Goal: Information Seeking & Learning: Check status

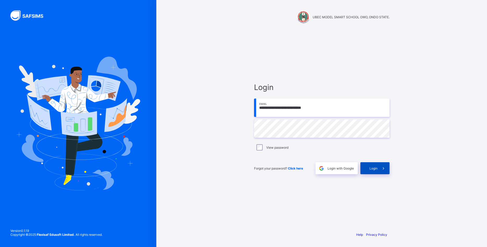
type input "**********"
click at [380, 170] on span at bounding box center [384, 168] width 12 height 12
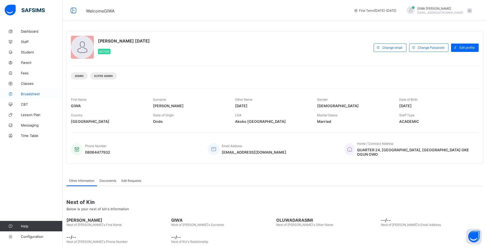
click at [44, 94] on span "Broadsheet" at bounding box center [42, 94] width 42 height 4
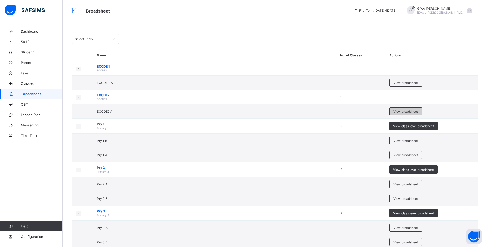
click at [412, 111] on span "View broadsheet" at bounding box center [405, 111] width 24 height 4
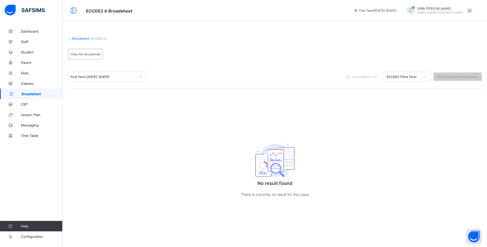
click at [141, 77] on icon at bounding box center [140, 76] width 3 height 5
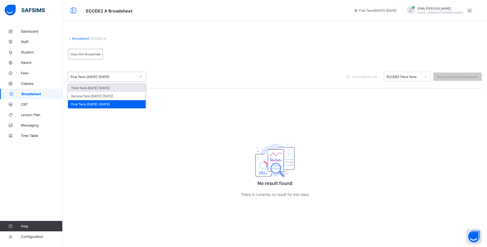
click at [107, 88] on div "Third Term 2025-2026" at bounding box center [107, 88] width 78 height 8
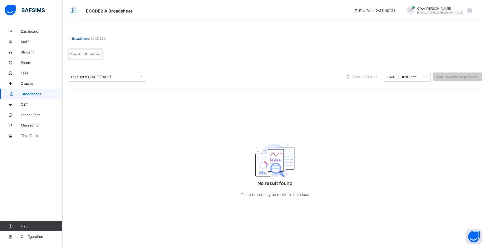
drag, startPoint x: 40, startPoint y: 93, endPoint x: 46, endPoint y: 91, distance: 6.3
click at [41, 93] on span "Broadsheet" at bounding box center [42, 94] width 41 height 4
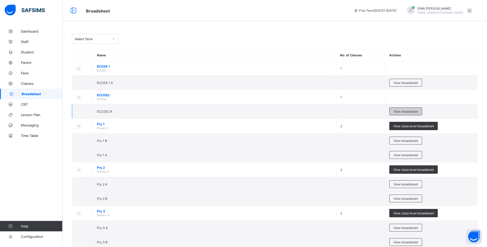
click at [410, 109] on span "View broadsheet" at bounding box center [405, 111] width 24 height 4
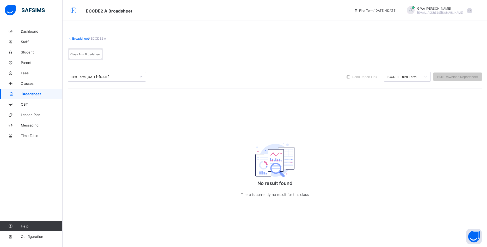
click at [36, 93] on span "Broadsheet" at bounding box center [42, 94] width 41 height 4
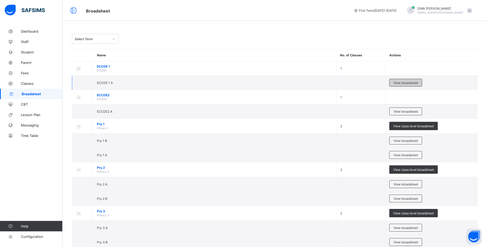
click at [395, 83] on span "View broadsheet" at bounding box center [405, 83] width 24 height 4
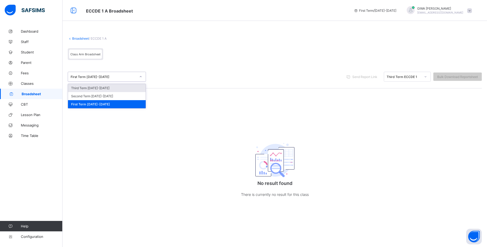
click at [85, 77] on div "First Term 2025-2026" at bounding box center [104, 77] width 66 height 4
click at [91, 88] on div "Third Term 2025-2026" at bounding box center [107, 88] width 78 height 8
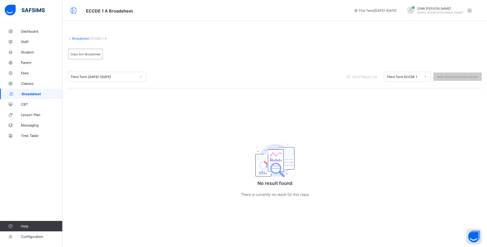
click at [38, 93] on span "Broadsheet" at bounding box center [42, 94] width 41 height 4
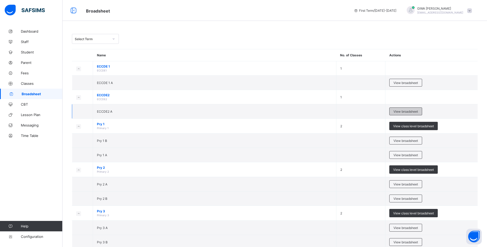
click at [402, 111] on span "View broadsheet" at bounding box center [405, 111] width 24 height 4
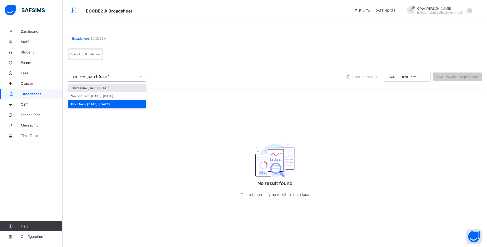
click at [112, 77] on div "First Term 2025-2026" at bounding box center [104, 77] width 66 height 4
click at [99, 89] on div "Third Term 2025-2026" at bounding box center [107, 88] width 78 height 8
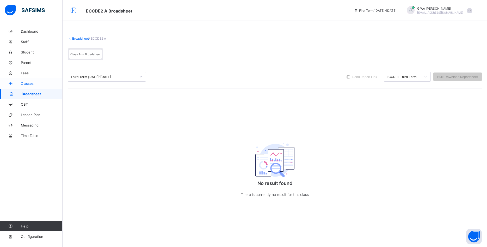
click at [34, 84] on span "Classes" at bounding box center [42, 83] width 42 height 4
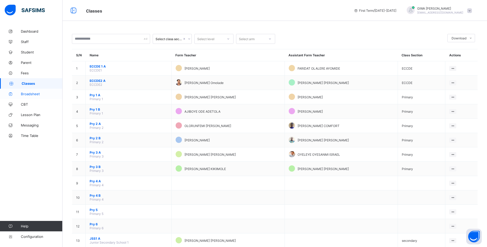
drag, startPoint x: 37, startPoint y: 93, endPoint x: 48, endPoint y: 94, distance: 11.0
click at [38, 93] on span "Broadsheet" at bounding box center [42, 94] width 42 height 4
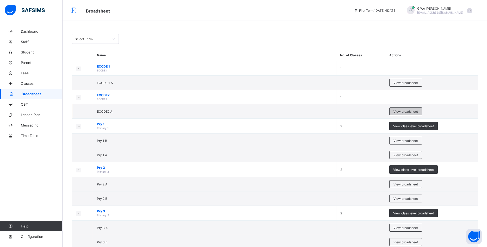
click at [400, 112] on span "View broadsheet" at bounding box center [405, 111] width 24 height 4
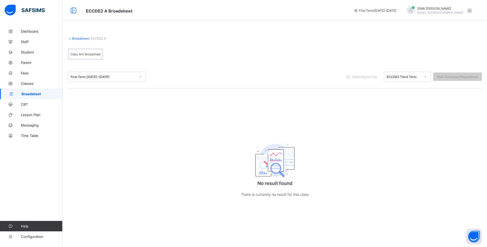
click at [90, 54] on span "Class Arm Broadsheet" at bounding box center [85, 54] width 30 height 4
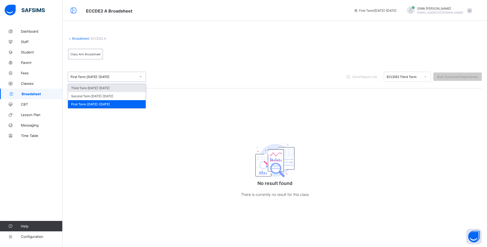
click at [140, 78] on icon at bounding box center [140, 76] width 3 height 5
click at [104, 89] on div "Third Term 2025-2026" at bounding box center [107, 88] width 78 height 8
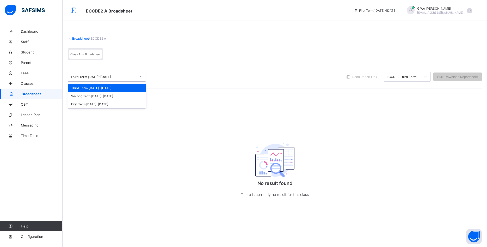
click at [140, 76] on icon at bounding box center [140, 76] width 3 height 5
drag, startPoint x: 38, startPoint y: 94, endPoint x: 41, endPoint y: 95, distance: 3.6
click at [38, 94] on span "Broadsheet" at bounding box center [42, 94] width 41 height 4
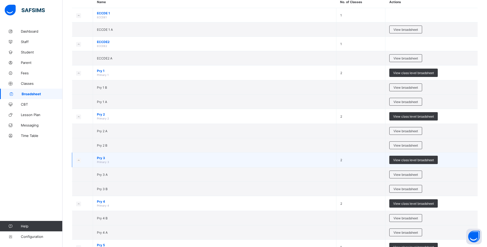
scroll to position [80, 0]
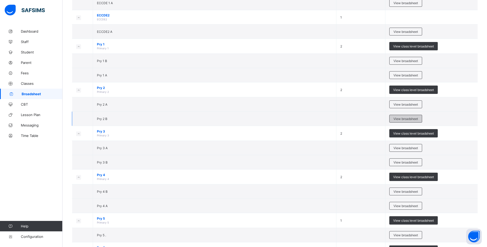
click at [400, 118] on span "View broadsheet" at bounding box center [405, 119] width 24 height 4
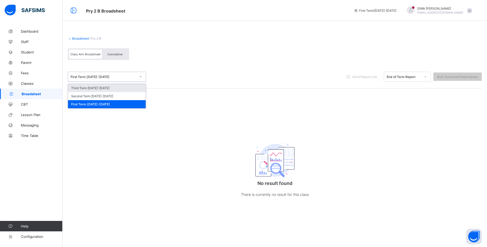
click at [105, 76] on div "First Term 2025-2026" at bounding box center [104, 77] width 66 height 4
click at [100, 89] on div "Third Term 2025-2026" at bounding box center [107, 88] width 78 height 8
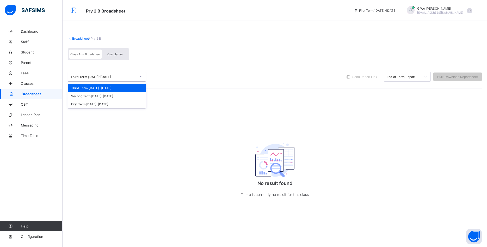
click at [141, 78] on icon at bounding box center [140, 76] width 3 height 5
click at [116, 54] on span "Cumulative" at bounding box center [114, 54] width 15 height 4
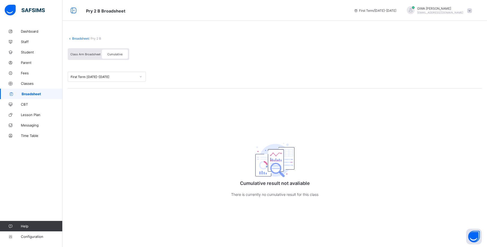
click at [85, 53] on span "Class Arm Broadsheet" at bounding box center [85, 54] width 30 height 4
click at [358, 11] on icon at bounding box center [356, 11] width 4 height 4
click at [375, 10] on span "First Term / 2025-2026" at bounding box center [375, 11] width 42 height 4
click at [358, 10] on icon at bounding box center [356, 11] width 4 height 4
click at [358, 11] on icon at bounding box center [356, 11] width 4 height 4
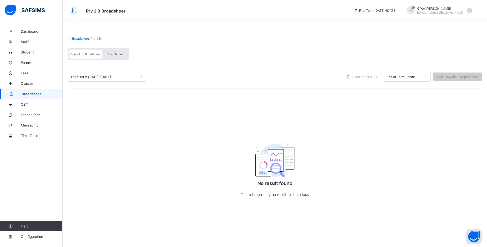
click at [133, 76] on div "Third Term 2025-2026" at bounding box center [104, 77] width 66 height 4
click at [137, 76] on div at bounding box center [140, 76] width 9 height 8
click at [36, 93] on span "Broadsheet" at bounding box center [42, 94] width 41 height 4
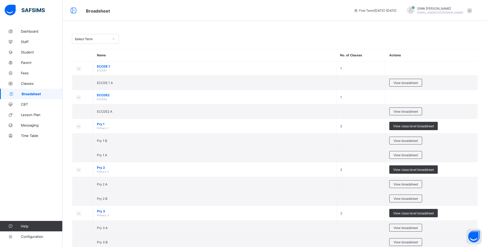
click at [112, 39] on div at bounding box center [113, 39] width 9 height 8
click at [106, 75] on div "Third Term 2024-2025" at bounding box center [95, 78] width 46 height 8
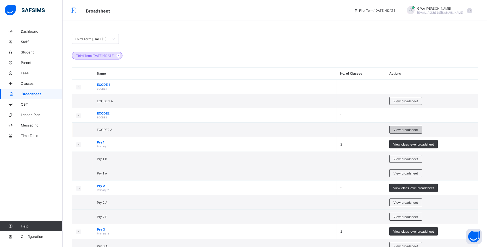
click at [405, 129] on span "View broadsheet" at bounding box center [405, 130] width 24 height 4
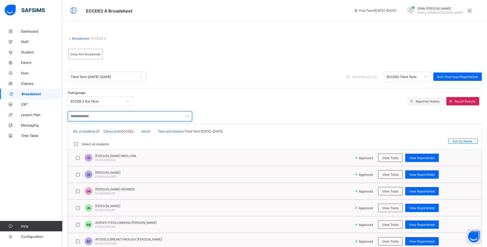
click at [114, 118] on input "text" at bounding box center [130, 116] width 124 height 10
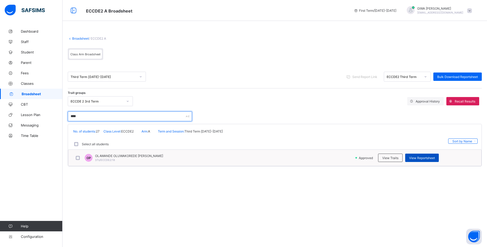
type input "****"
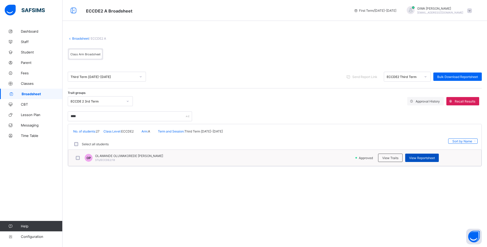
click at [424, 158] on span "View Reportsheet" at bounding box center [422, 158] width 26 height 4
click at [39, 93] on span "Broadsheet" at bounding box center [42, 94] width 41 height 4
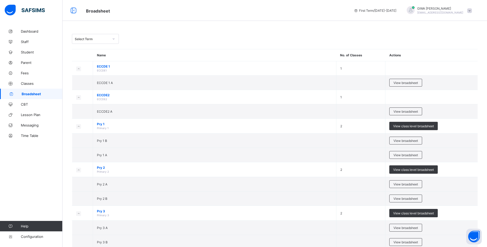
click at [411, 170] on span "View class level broadsheet" at bounding box center [413, 170] width 41 height 4
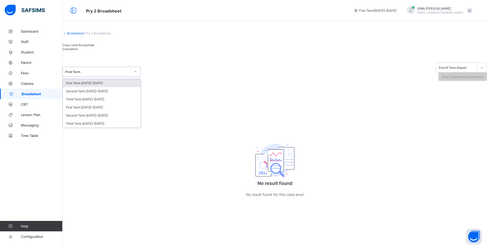
click at [115, 74] on div "First Term" at bounding box center [98, 72] width 66 height 4
click at [102, 127] on div "Third Term 2024-2025" at bounding box center [102, 123] width 78 height 8
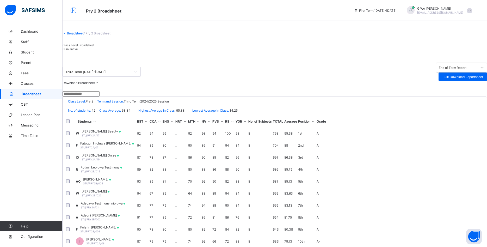
click at [100, 96] on input "text" at bounding box center [81, 93] width 37 height 5
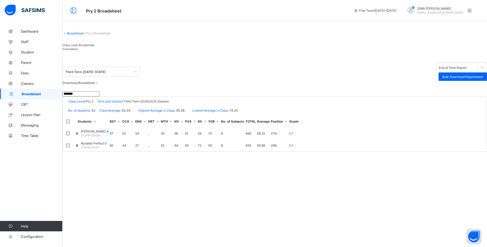
click at [256, 85] on div "Download Broadsheet PDF Excel sheet" at bounding box center [275, 83] width 424 height 4
click at [100, 96] on input "*******" at bounding box center [81, 93] width 37 height 5
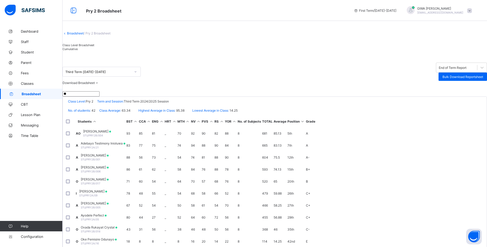
type input "*"
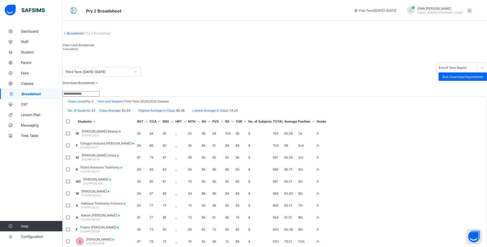
click at [141, 85] on div "Download Broadsheet PDF Excel sheet" at bounding box center [275, 83] width 424 height 4
click at [40, 95] on span "Broadsheet" at bounding box center [42, 94] width 41 height 4
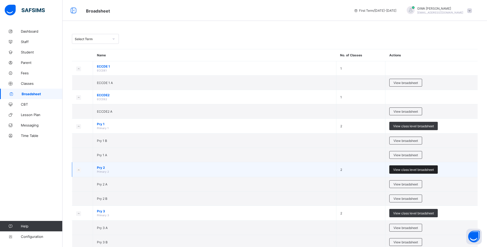
click at [404, 168] on span "View class level broadsheet" at bounding box center [413, 170] width 41 height 4
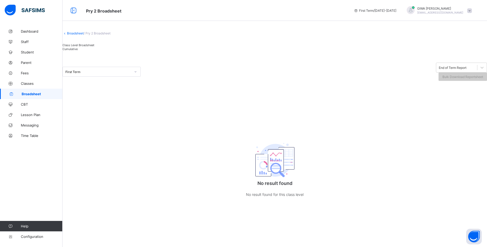
click at [94, 74] on div "First Term" at bounding box center [98, 72] width 66 height 4
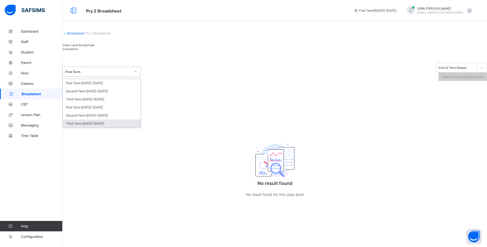
click at [105, 127] on div "Third Term 2024-2025" at bounding box center [102, 123] width 78 height 8
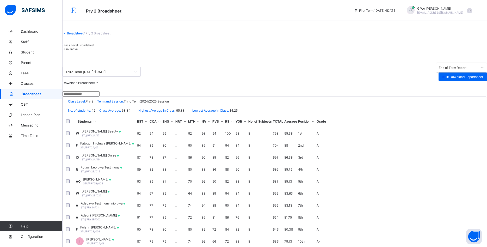
click at [98, 96] on input "text" at bounding box center [81, 93] width 37 height 5
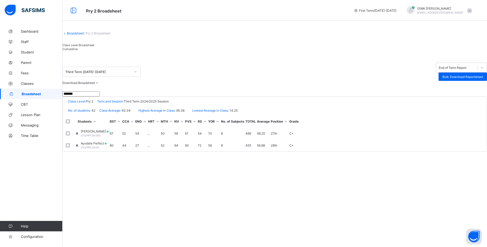
type input "*******"
click at [109, 137] on div "Ayodele Obaloluwa STU/PRY2B/005" at bounding box center [95, 133] width 28 height 8
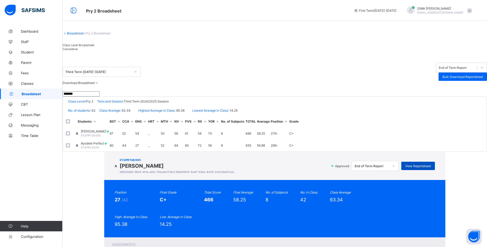
click at [405, 164] on span "View Reportsheet" at bounding box center [418, 166] width 26 height 4
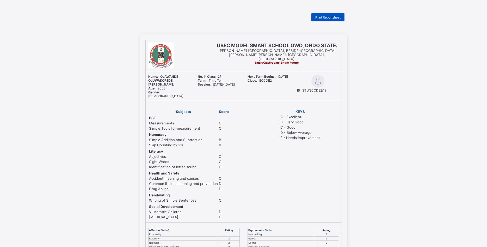
click at [329, 19] on span "Print Reportsheet" at bounding box center [327, 17] width 25 height 4
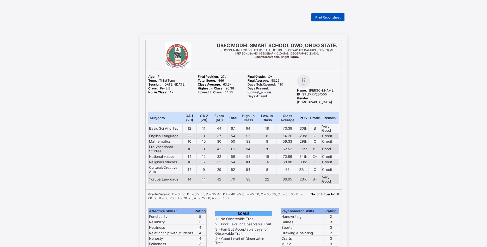
click at [330, 17] on span "Print Reportsheet" at bounding box center [327, 17] width 25 height 4
